Goal: Entertainment & Leisure: Browse casually

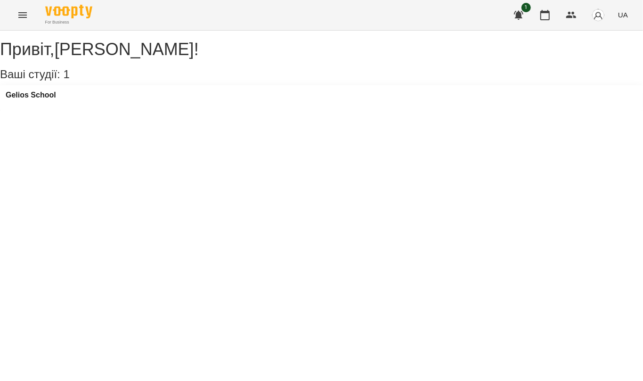
click at [26, 14] on icon "Menu" at bounding box center [22, 14] width 11 height 11
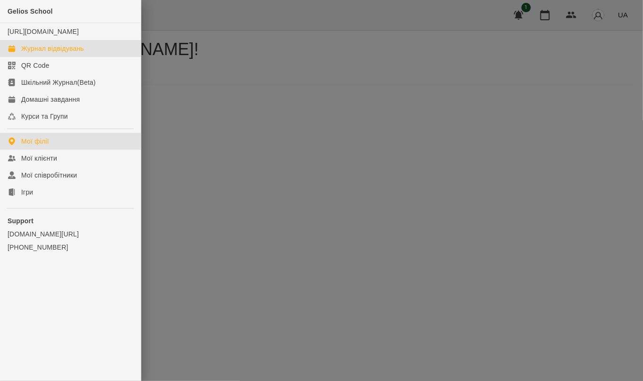
drag, startPoint x: 52, startPoint y: 59, endPoint x: 54, endPoint y: 53, distance: 6.9
click at [53, 53] on div "Журнал відвідувань" at bounding box center [52, 48] width 63 height 9
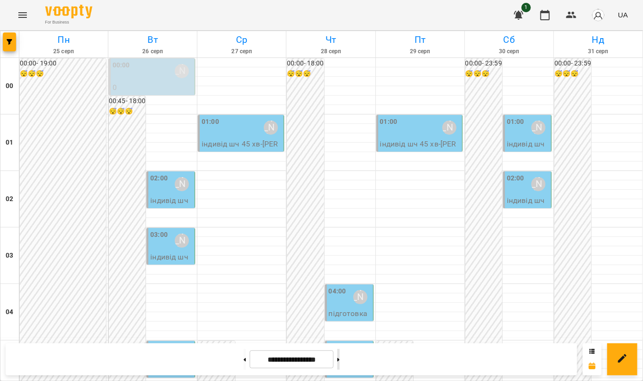
click at [339, 360] on icon at bounding box center [338, 360] width 2 height 4
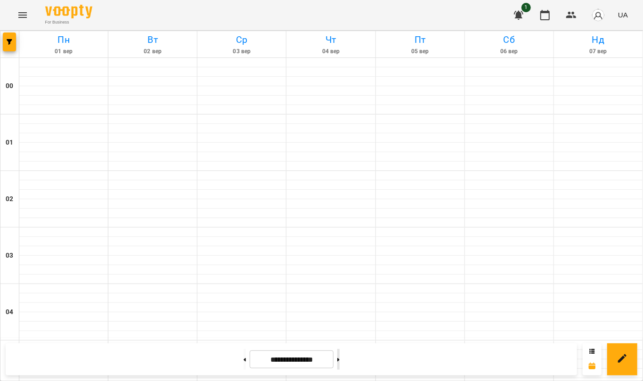
type input "**********"
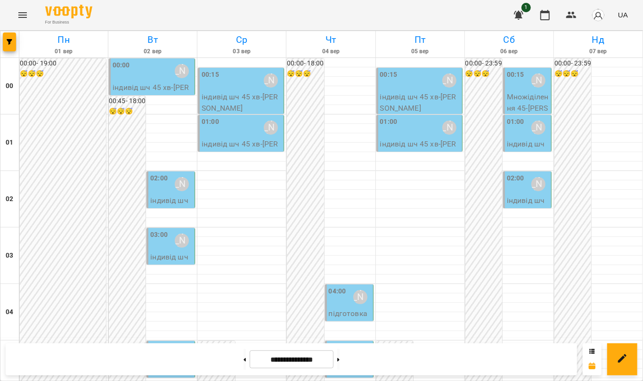
click at [29, 16] on button "Menu" at bounding box center [22, 15] width 23 height 23
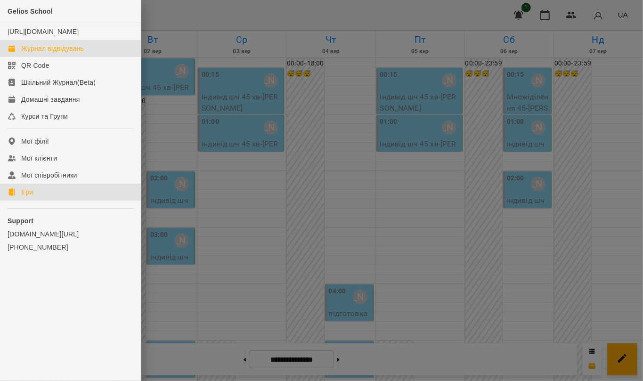
click at [32, 197] on div "Ігри" at bounding box center [27, 191] width 12 height 9
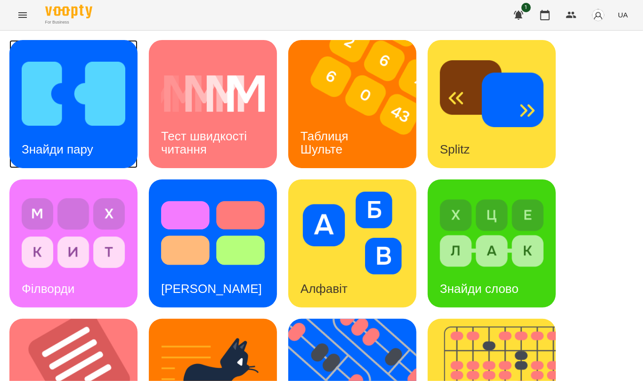
click at [44, 123] on img at bounding box center [74, 93] width 104 height 83
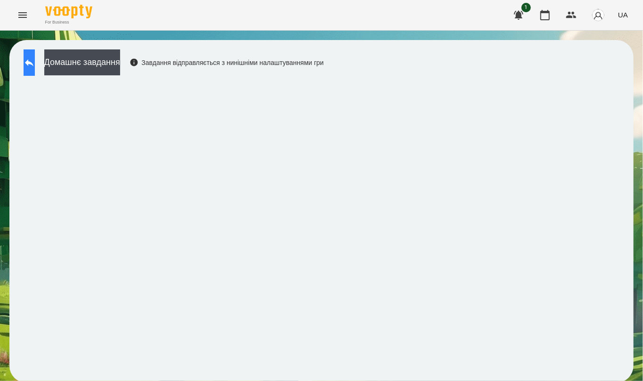
click at [35, 59] on button at bounding box center [29, 62] width 11 height 26
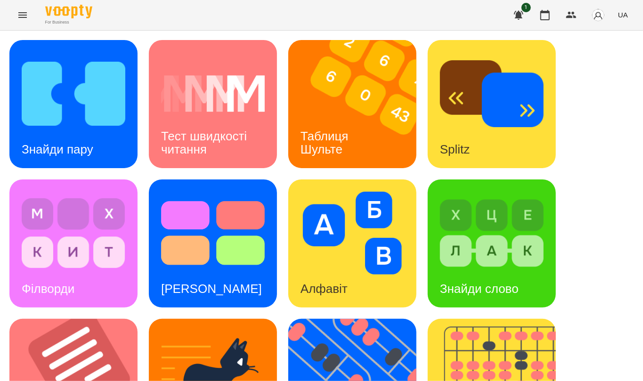
scroll to position [228, 0]
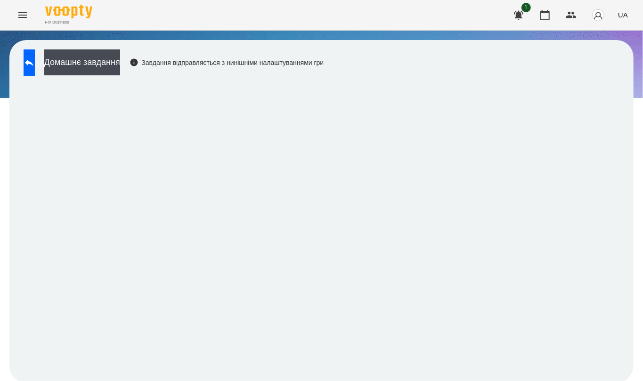
scroll to position [2, 0]
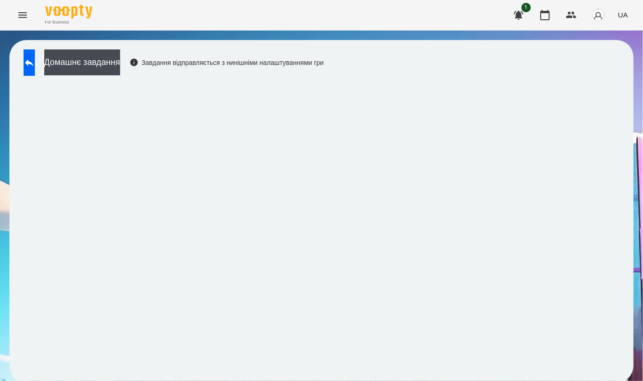
drag, startPoint x: 33, startPoint y: 61, endPoint x: 164, endPoint y: 4, distance: 143.3
click at [35, 61] on icon at bounding box center [29, 62] width 11 height 11
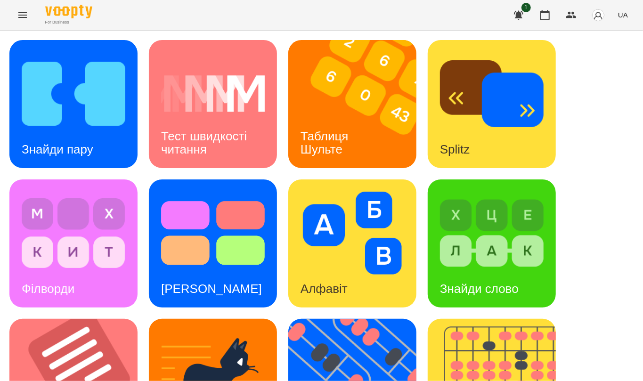
scroll to position [315, 0]
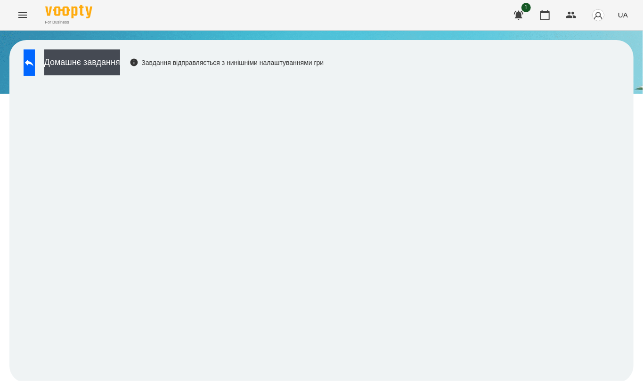
scroll to position [2, 0]
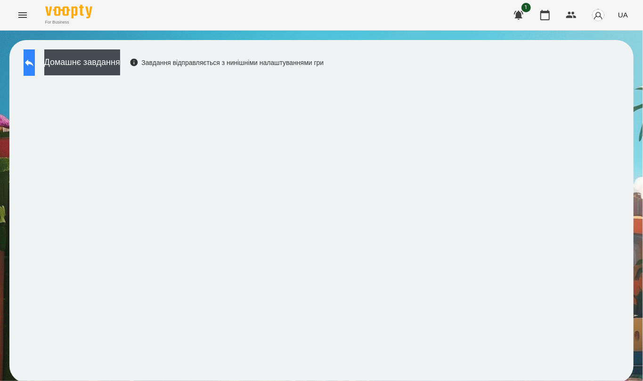
click at [35, 61] on icon at bounding box center [29, 62] width 11 height 11
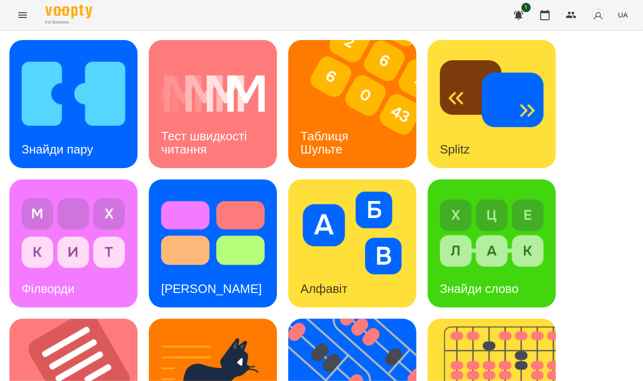
scroll to position [228, 0]
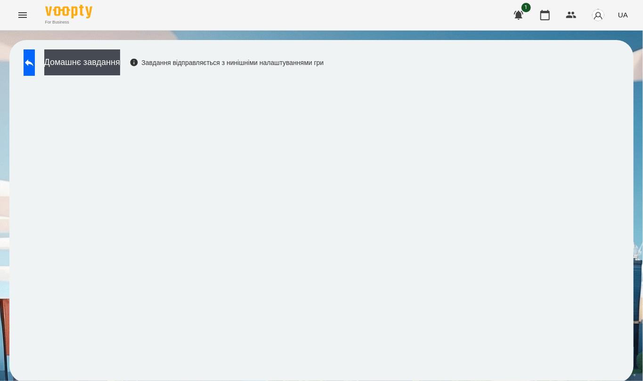
scroll to position [2, 0]
click at [32, 59] on icon at bounding box center [29, 62] width 11 height 11
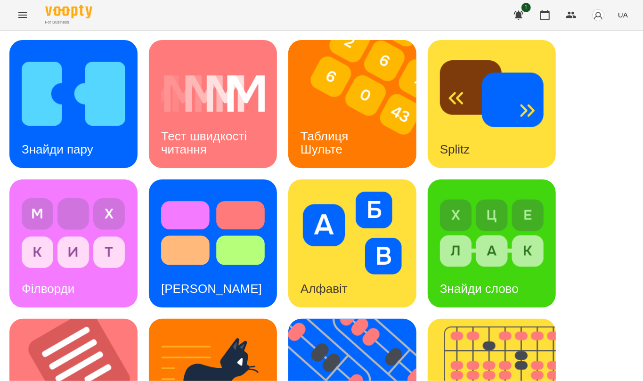
scroll to position [354, 0]
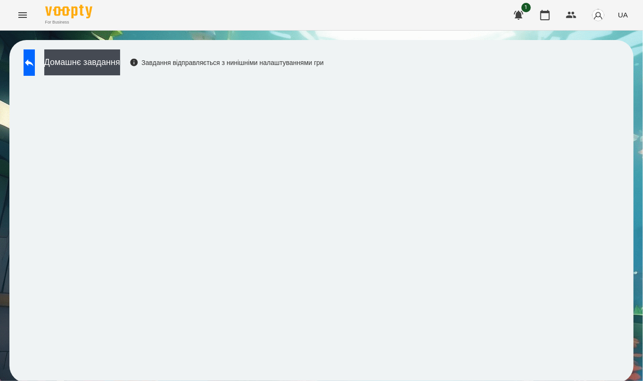
scroll to position [2, 0]
click at [25, 16] on icon "Menu" at bounding box center [22, 14] width 11 height 11
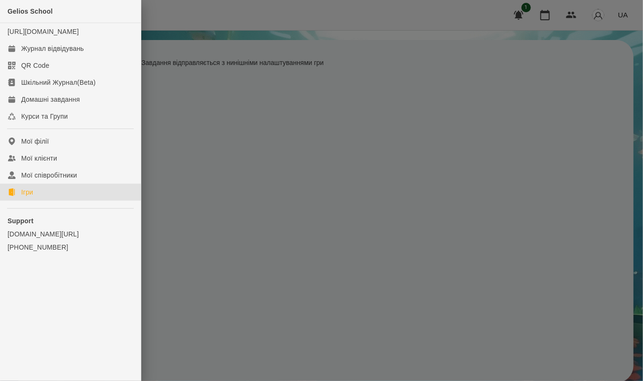
drag, startPoint x: 49, startPoint y: 205, endPoint x: 44, endPoint y: 202, distance: 5.5
click at [48, 201] on link "Ігри" at bounding box center [70, 192] width 141 height 17
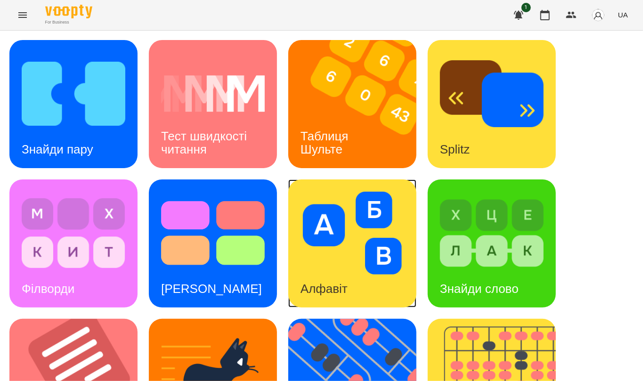
scroll to position [190, 0]
click at [594, 226] on div "Знайди пару Тест швидкості читання Таблиця [PERSON_NAME] Splitz Філворди Тест С…" at bounding box center [321, 382] width 624 height 685
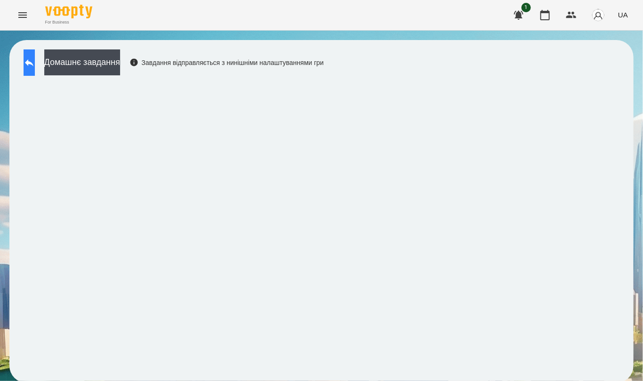
click at [35, 65] on icon at bounding box center [29, 62] width 11 height 11
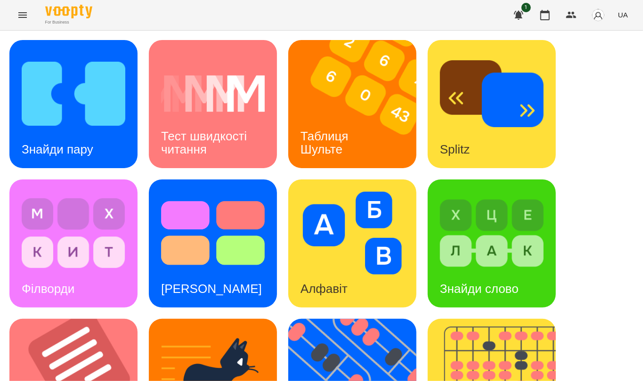
scroll to position [313, 0]
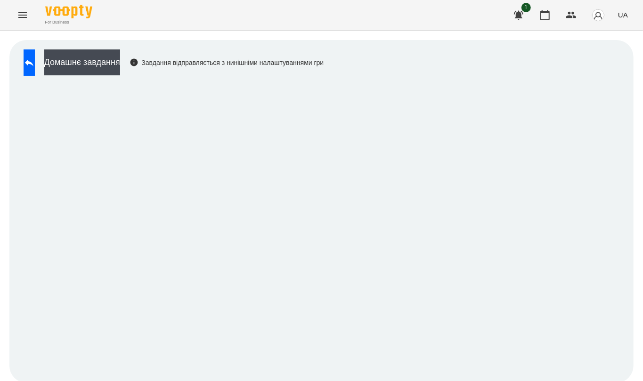
scroll to position [2, 0]
